Goal: Task Accomplishment & Management: Use online tool/utility

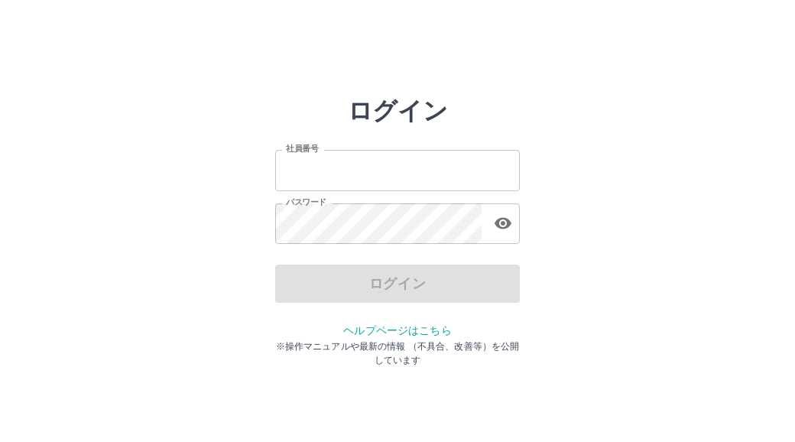
type input "*******"
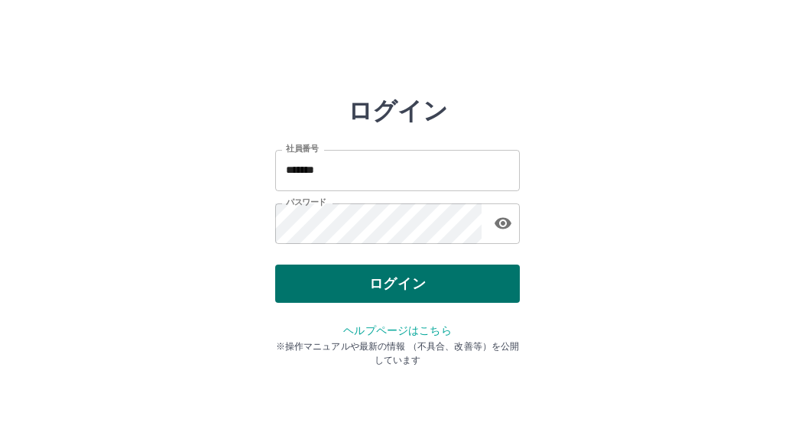
drag, startPoint x: 0, startPoint y: 0, endPoint x: 393, endPoint y: 286, distance: 486.2
click at [393, 286] on div "ログイン" at bounding box center [397, 283] width 244 height 38
click at [393, 286] on button "ログイン" at bounding box center [397, 283] width 244 height 38
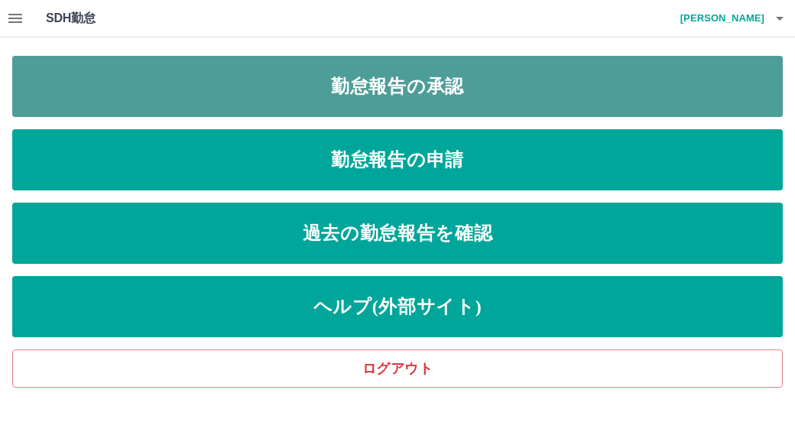
click at [390, 103] on link "勤怠報告の承認" at bounding box center [397, 86] width 770 height 61
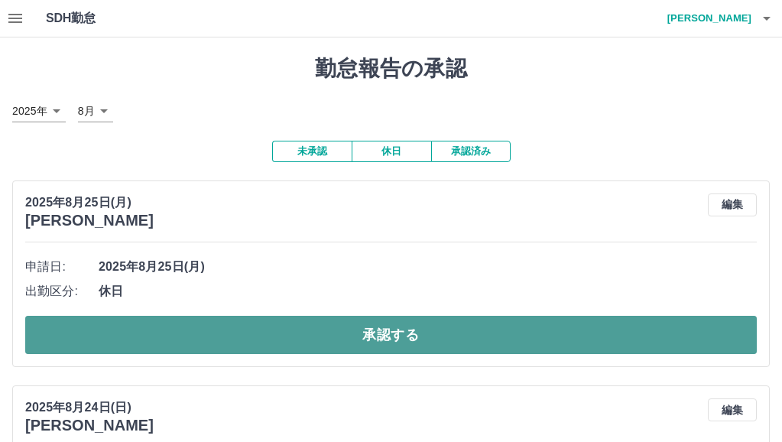
click at [349, 331] on button "承認する" at bounding box center [390, 335] width 731 height 38
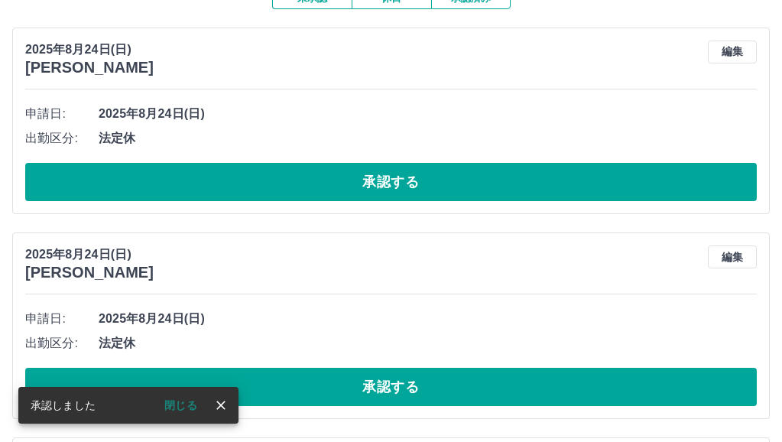
scroll to position [229, 0]
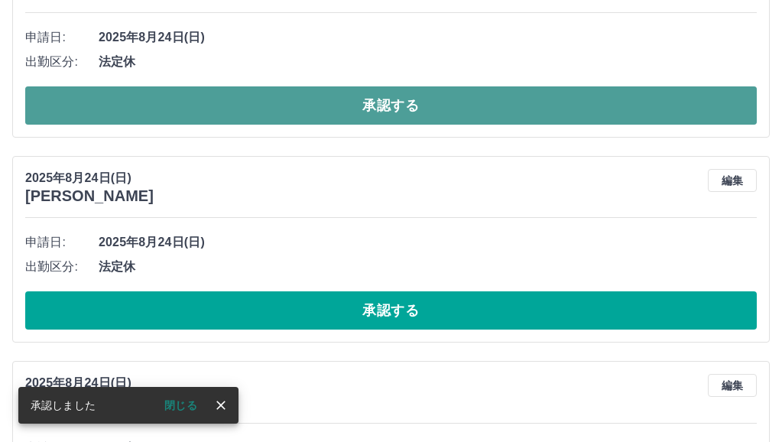
click at [401, 113] on button "承認する" at bounding box center [390, 105] width 731 height 38
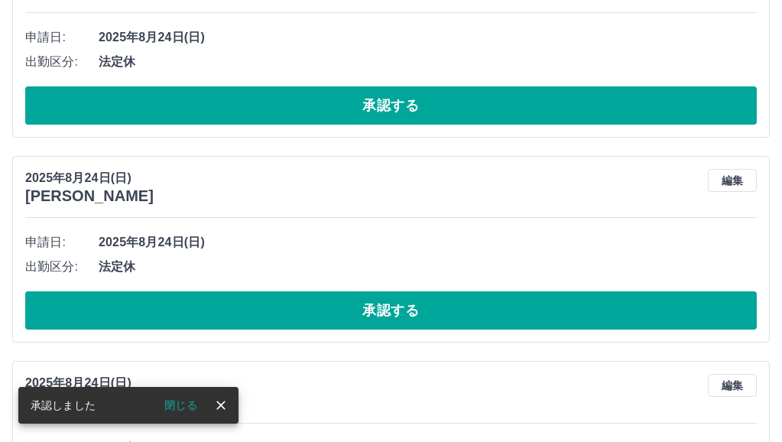
scroll to position [24, 0]
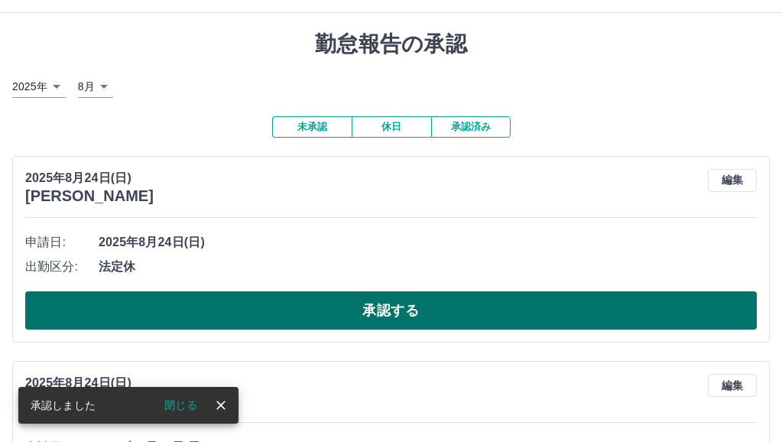
click at [375, 303] on button "承認する" at bounding box center [390, 310] width 731 height 38
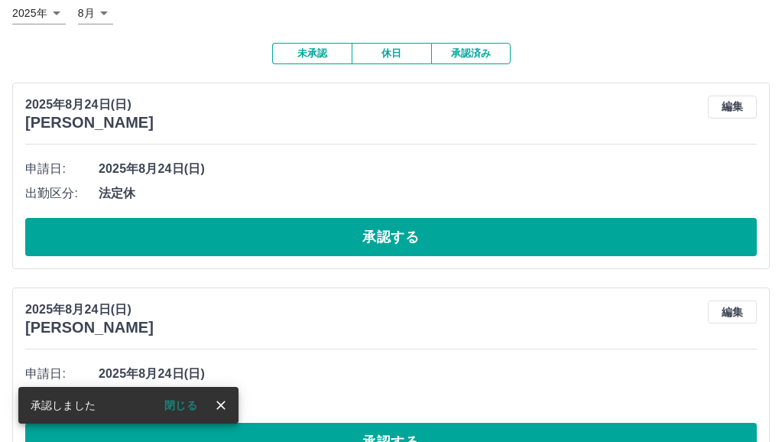
scroll to position [125, 0]
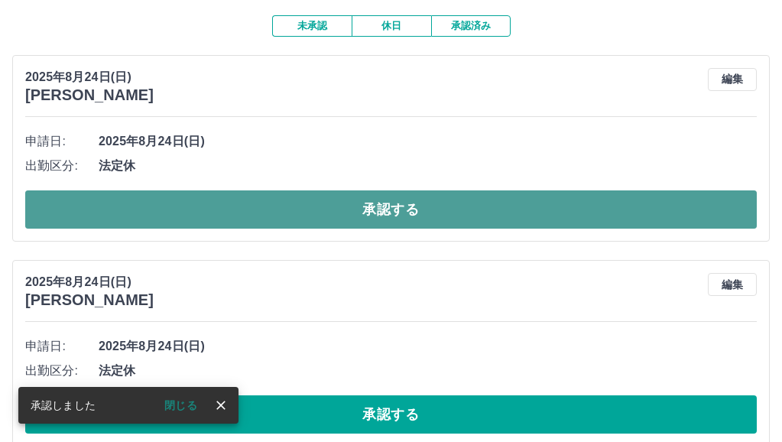
click at [427, 208] on button "承認する" at bounding box center [390, 209] width 731 height 38
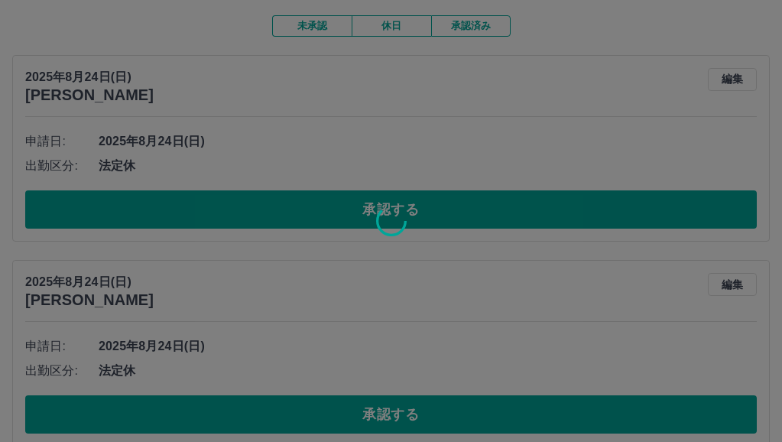
click at [384, 406] on div at bounding box center [391, 221] width 782 height 442
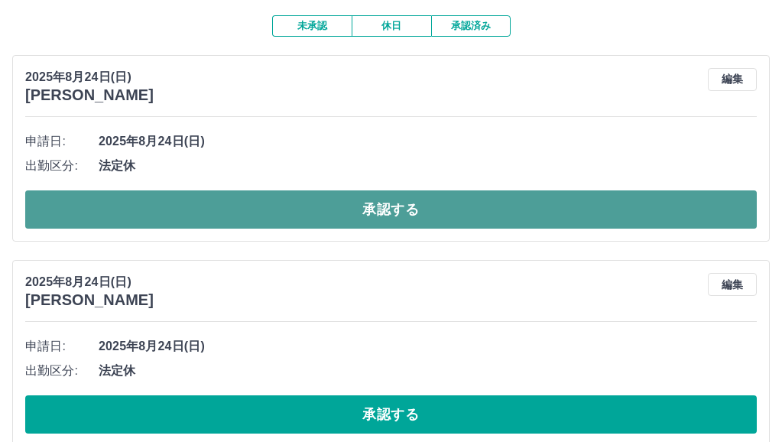
click at [388, 206] on button "承認する" at bounding box center [390, 209] width 731 height 38
click at [397, 204] on button "承認する" at bounding box center [390, 209] width 731 height 38
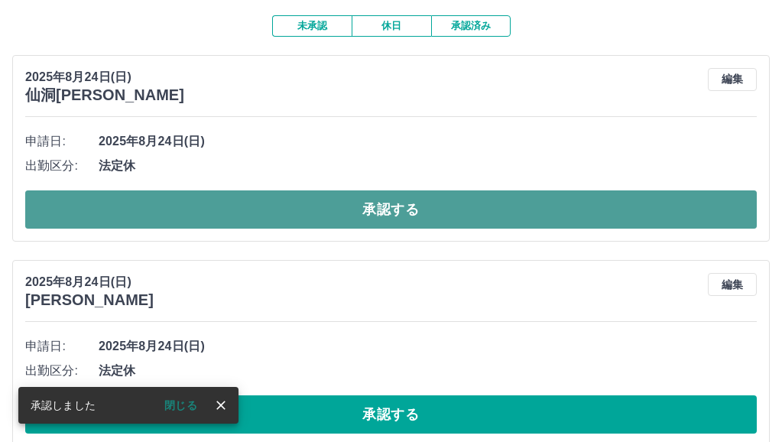
click at [400, 202] on button "承認する" at bounding box center [390, 209] width 731 height 38
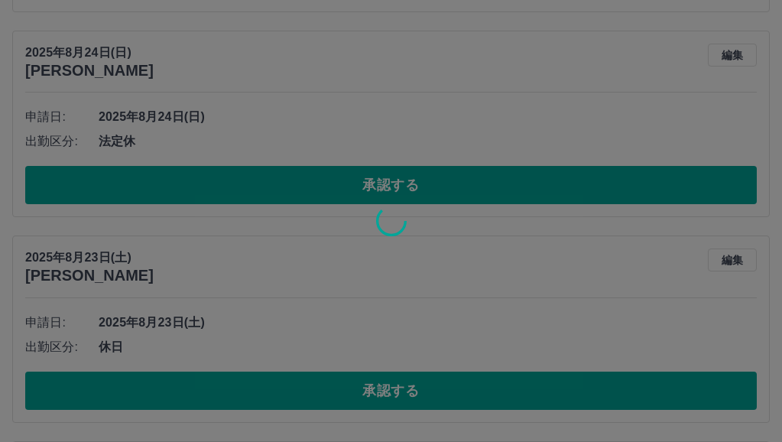
scroll to position [150, 0]
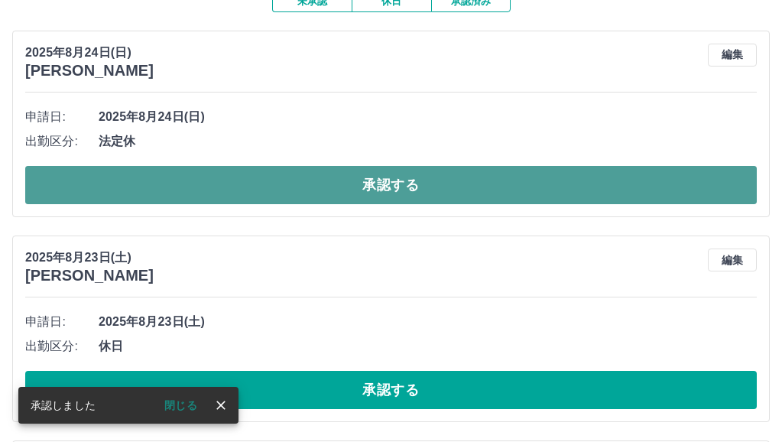
click at [396, 189] on button "承認する" at bounding box center [390, 185] width 731 height 38
click at [384, 179] on button "承認する" at bounding box center [390, 185] width 731 height 38
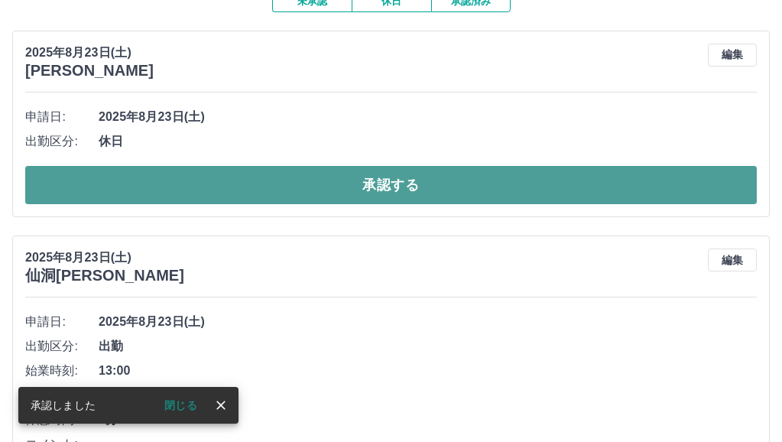
click at [391, 189] on button "承認する" at bounding box center [390, 185] width 731 height 38
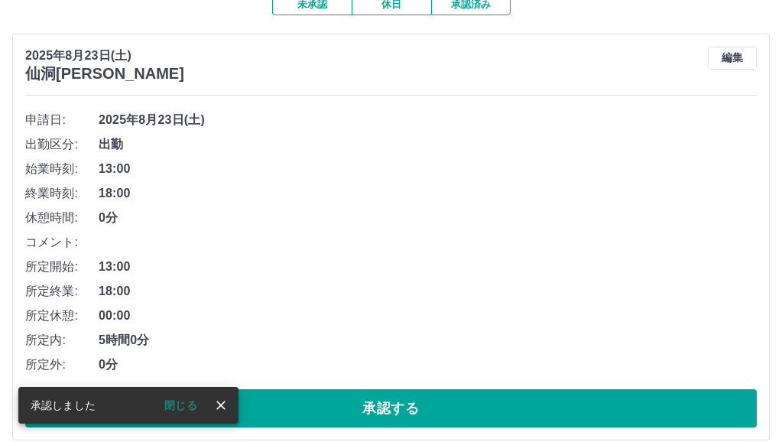
scroll to position [174, 0]
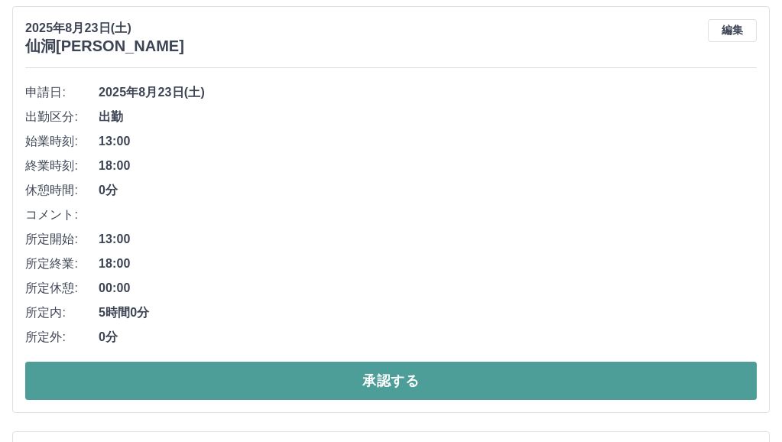
click at [393, 377] on button "承認する" at bounding box center [390, 380] width 731 height 38
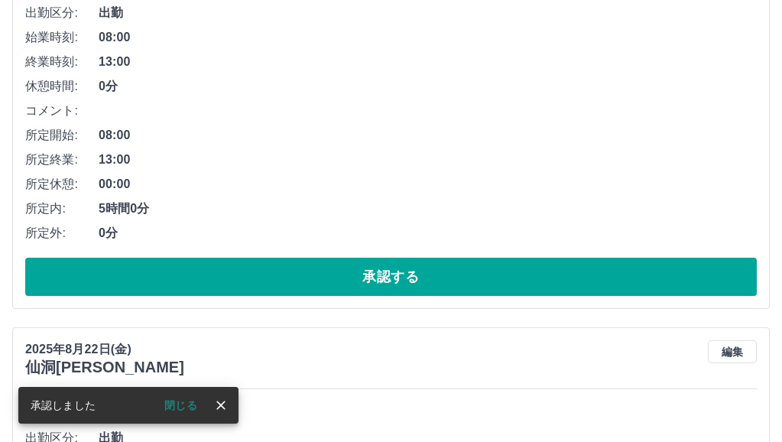
scroll to position [306, 0]
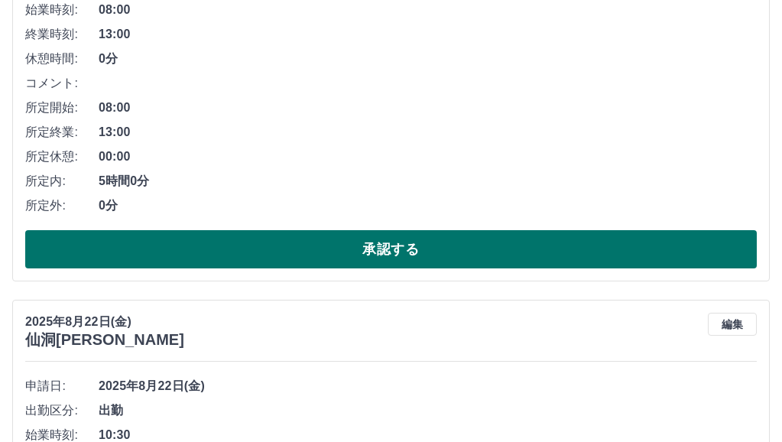
click at [405, 251] on button "承認する" at bounding box center [390, 249] width 731 height 38
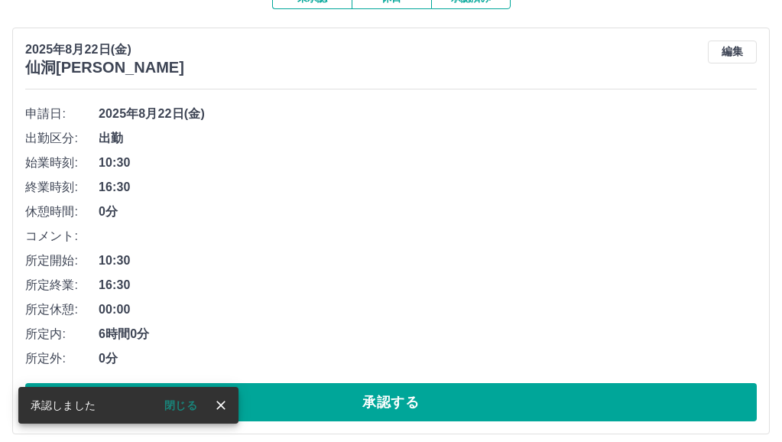
scroll to position [165, 0]
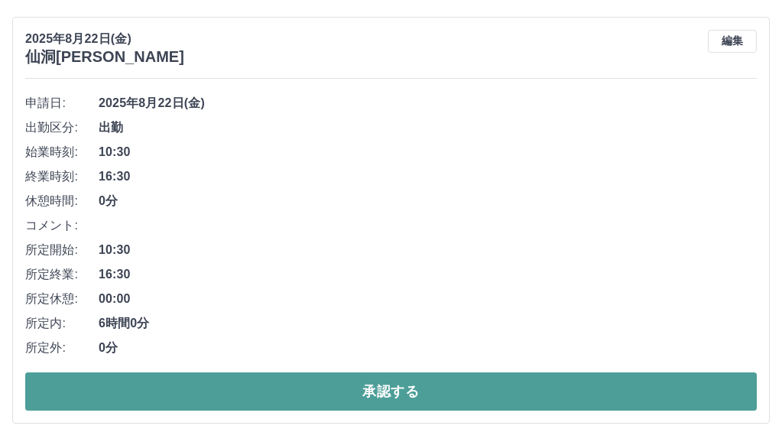
click at [403, 385] on button "承認する" at bounding box center [390, 391] width 731 height 38
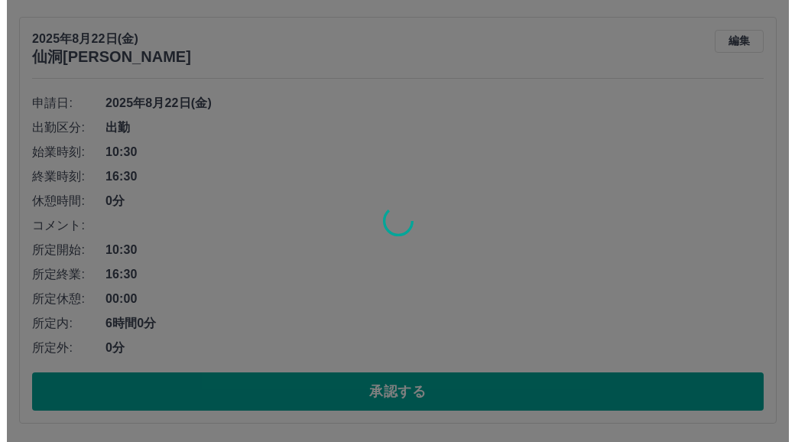
scroll to position [0, 0]
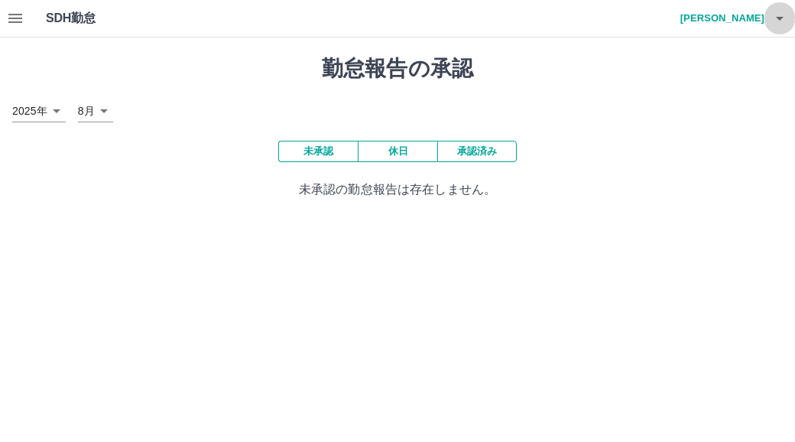
click at [778, 18] on icon "button" at bounding box center [779, 19] width 8 height 4
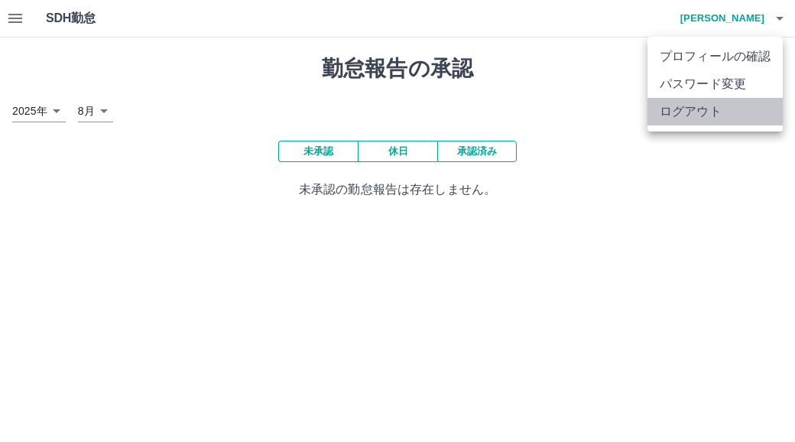
click at [682, 105] on li "ログアウト" at bounding box center [714, 112] width 135 height 28
